Goal: Task Accomplishment & Management: Use online tool/utility

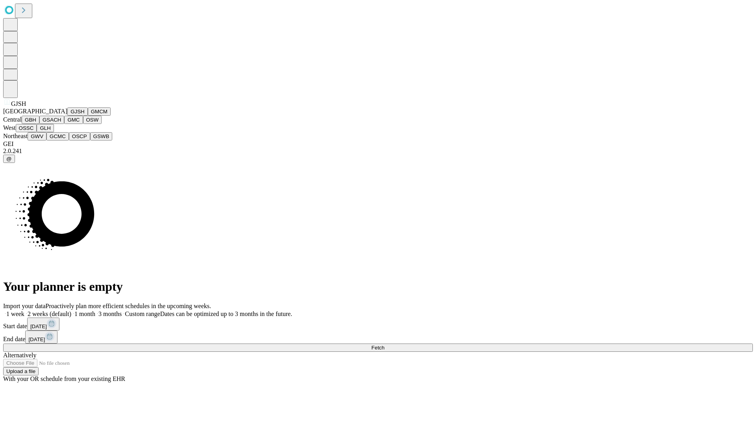
click at [67, 116] on button "GJSH" at bounding box center [77, 111] width 20 height 8
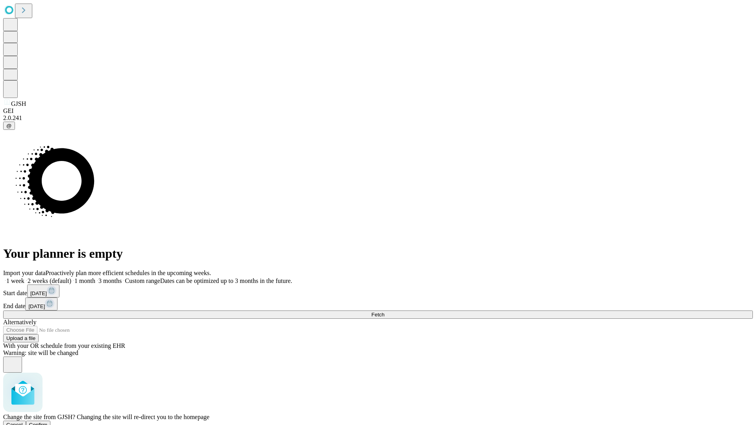
click at [48, 422] on span "Confirm" at bounding box center [38, 425] width 19 height 6
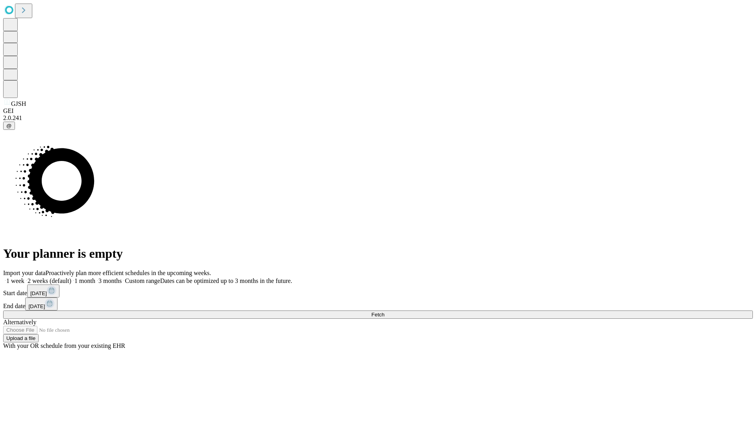
click at [24, 278] on label "1 week" at bounding box center [13, 281] width 21 height 7
click at [384, 312] on span "Fetch" at bounding box center [377, 315] width 13 height 6
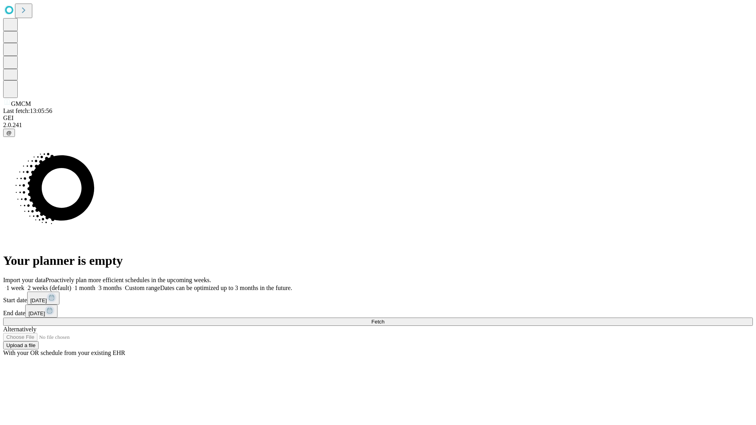
click at [24, 285] on label "1 week" at bounding box center [13, 288] width 21 height 7
click at [384, 319] on span "Fetch" at bounding box center [377, 322] width 13 height 6
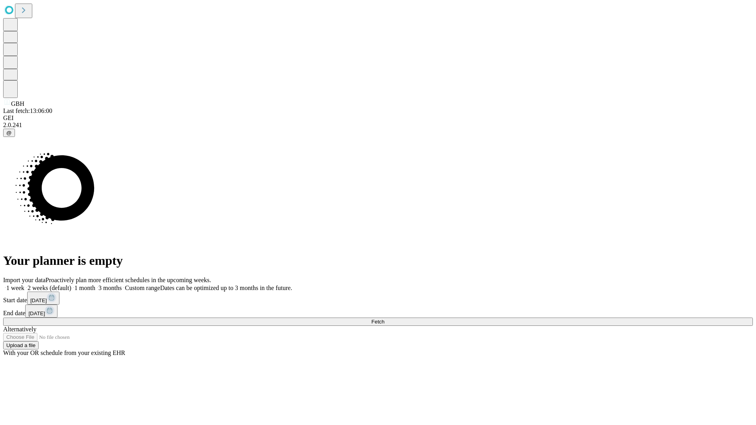
click at [384, 319] on span "Fetch" at bounding box center [377, 322] width 13 height 6
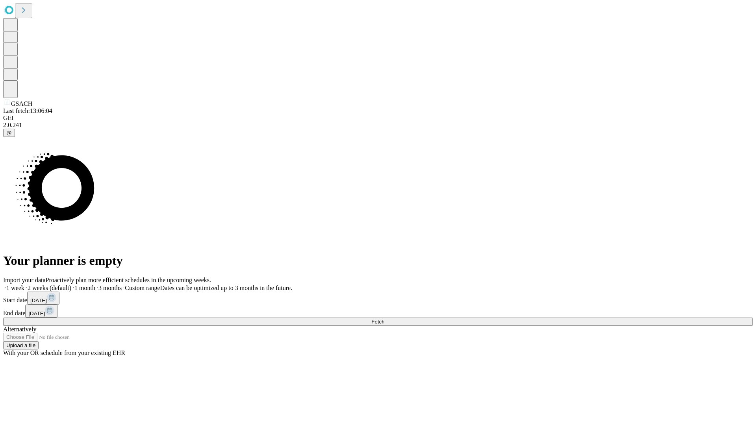
click at [384, 319] on span "Fetch" at bounding box center [377, 322] width 13 height 6
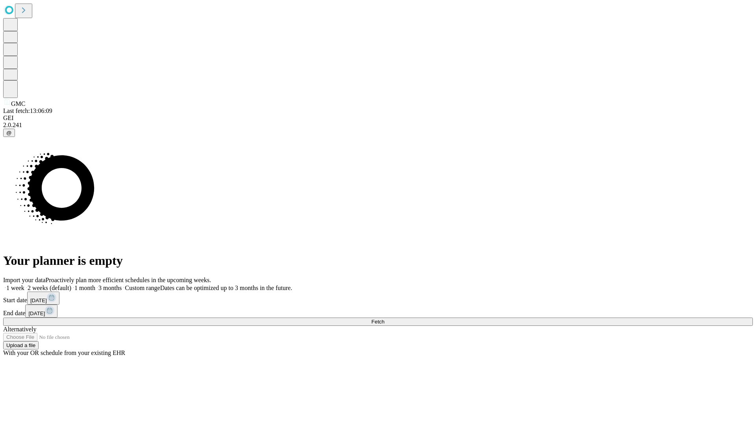
click at [24, 285] on label "1 week" at bounding box center [13, 288] width 21 height 7
click at [384, 319] on span "Fetch" at bounding box center [377, 322] width 13 height 6
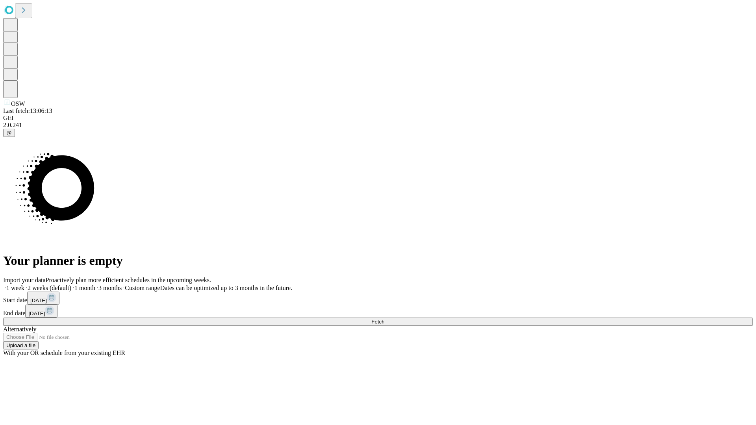
click at [24, 285] on label "1 week" at bounding box center [13, 288] width 21 height 7
click at [384, 319] on span "Fetch" at bounding box center [377, 322] width 13 height 6
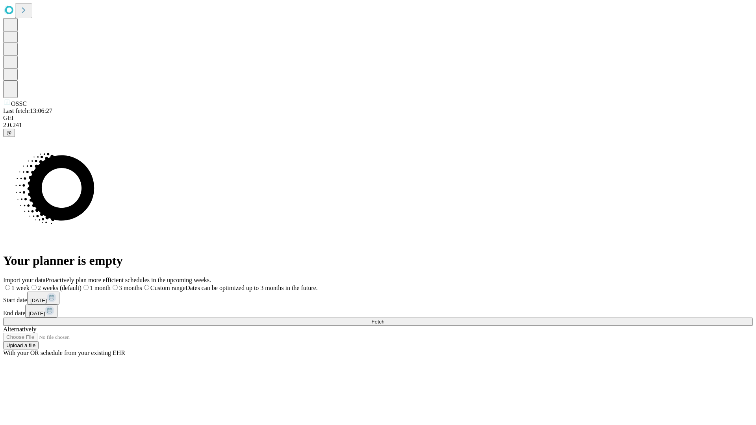
click at [30, 285] on label "1 week" at bounding box center [16, 288] width 26 height 7
click at [384, 319] on span "Fetch" at bounding box center [377, 322] width 13 height 6
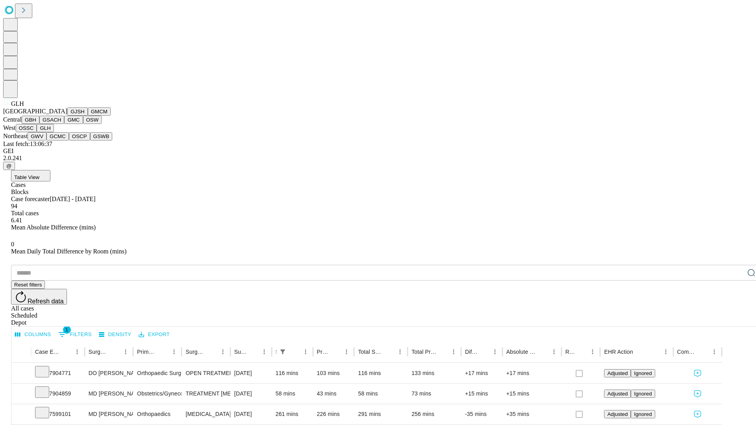
click at [46, 141] on button "GWV" at bounding box center [37, 136] width 19 height 8
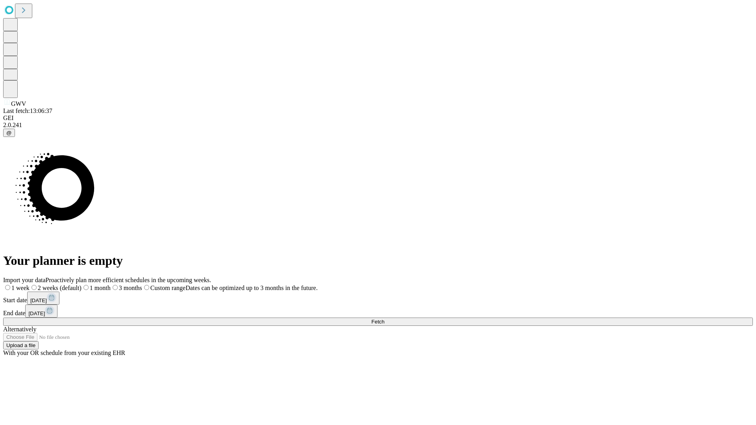
click at [30, 285] on label "1 week" at bounding box center [16, 288] width 26 height 7
click at [384, 319] on span "Fetch" at bounding box center [377, 322] width 13 height 6
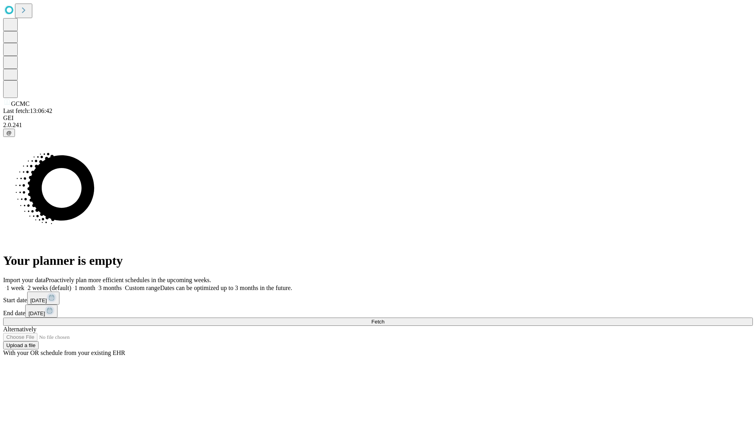
click at [384, 319] on span "Fetch" at bounding box center [377, 322] width 13 height 6
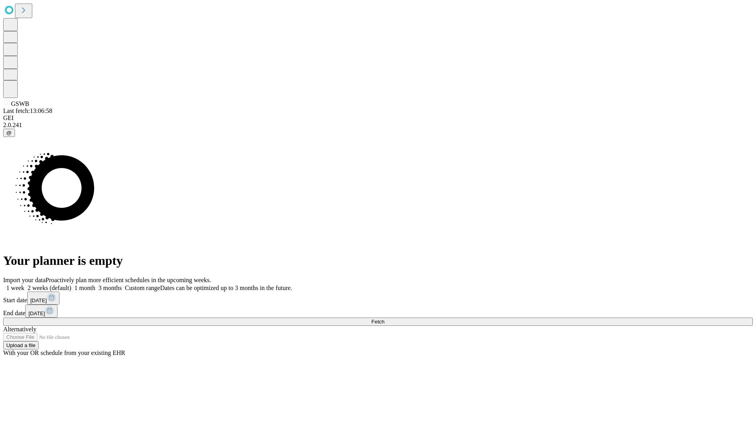
click at [24, 285] on label "1 week" at bounding box center [13, 288] width 21 height 7
click at [384, 319] on span "Fetch" at bounding box center [377, 322] width 13 height 6
